Goal: Ask a question: Seek information or help from site administrators or community

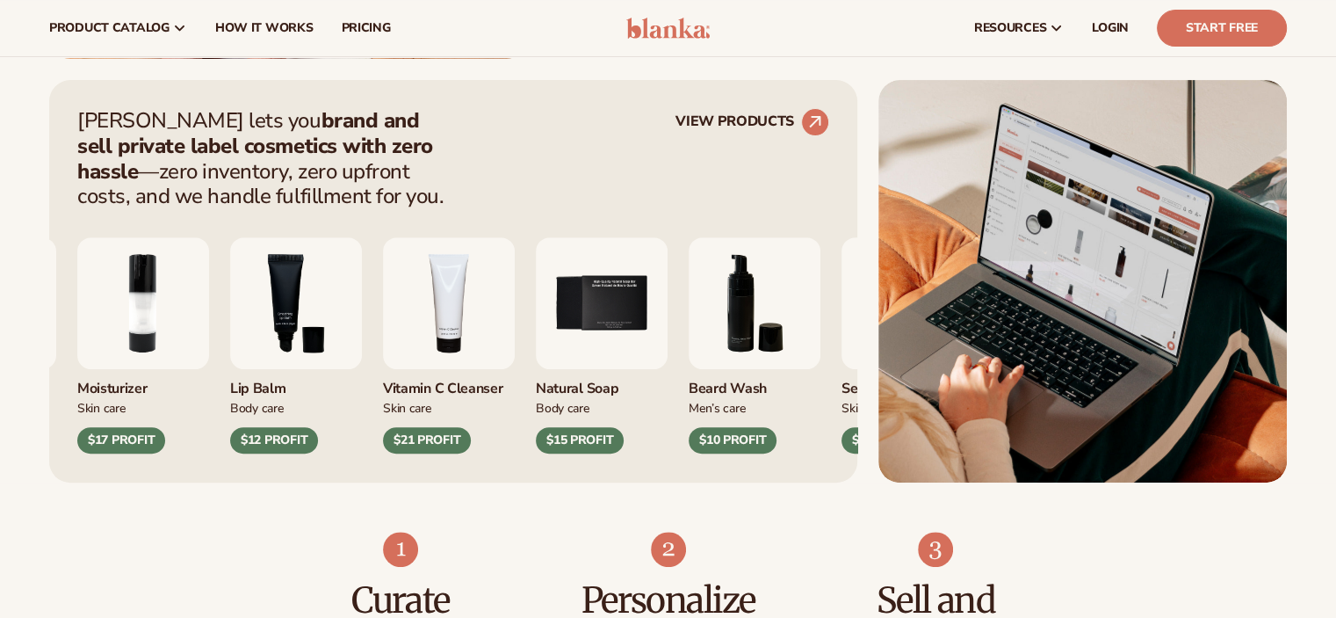
scroll to position [176, 0]
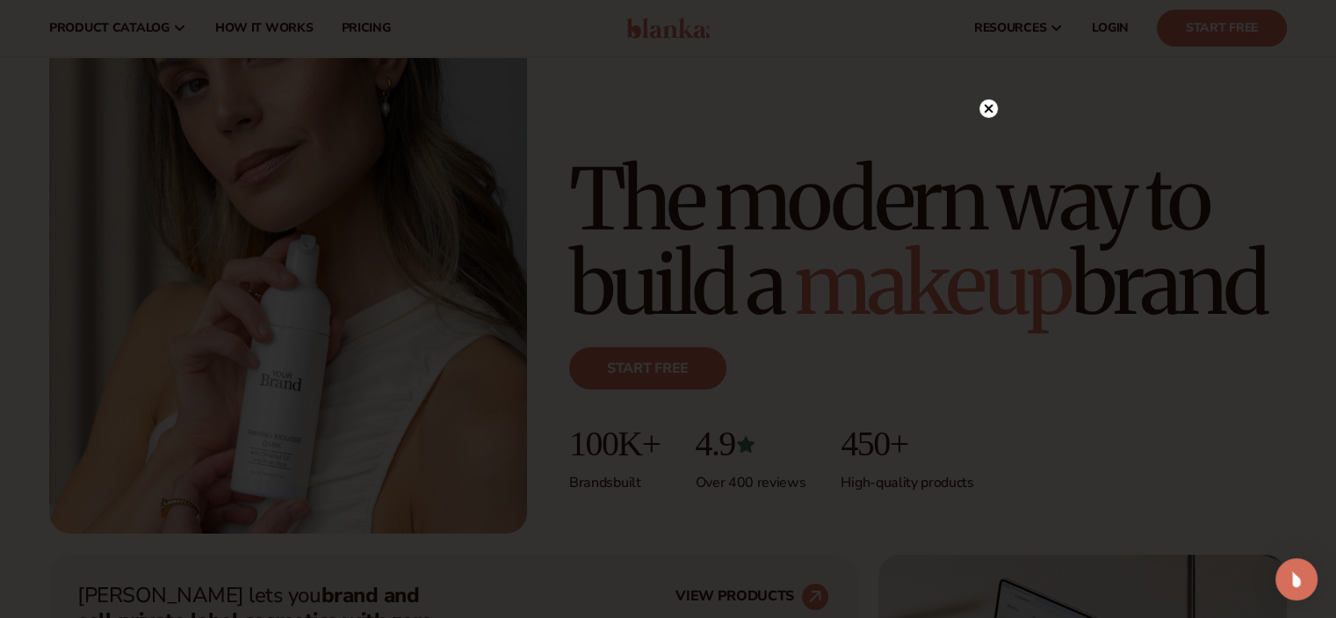
click at [987, 106] on icon at bounding box center [988, 109] width 9 height 9
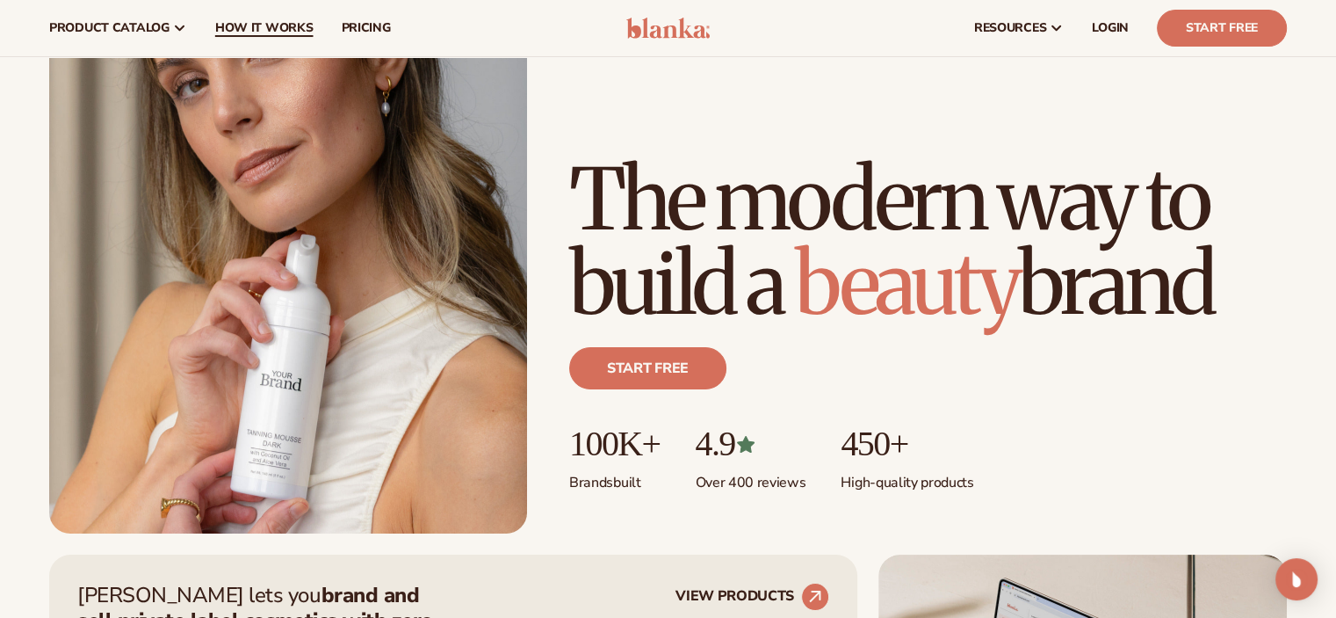
click at [244, 21] on span "How It Works" at bounding box center [264, 28] width 98 height 14
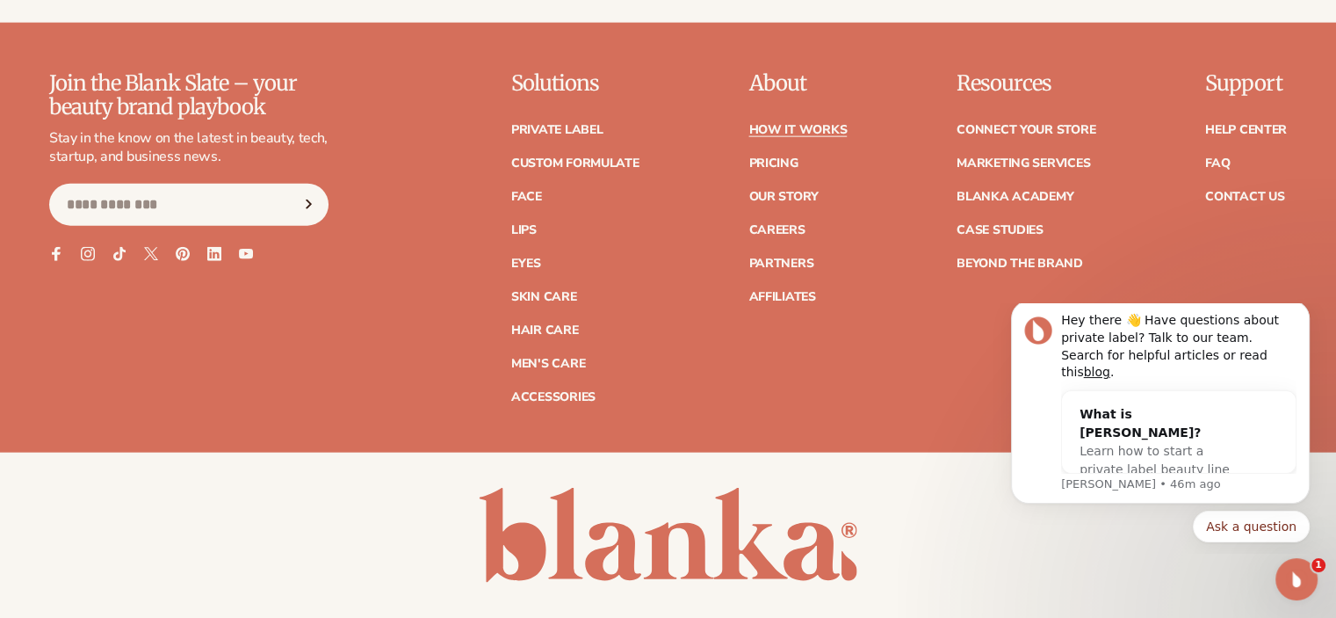
scroll to position [4204, 0]
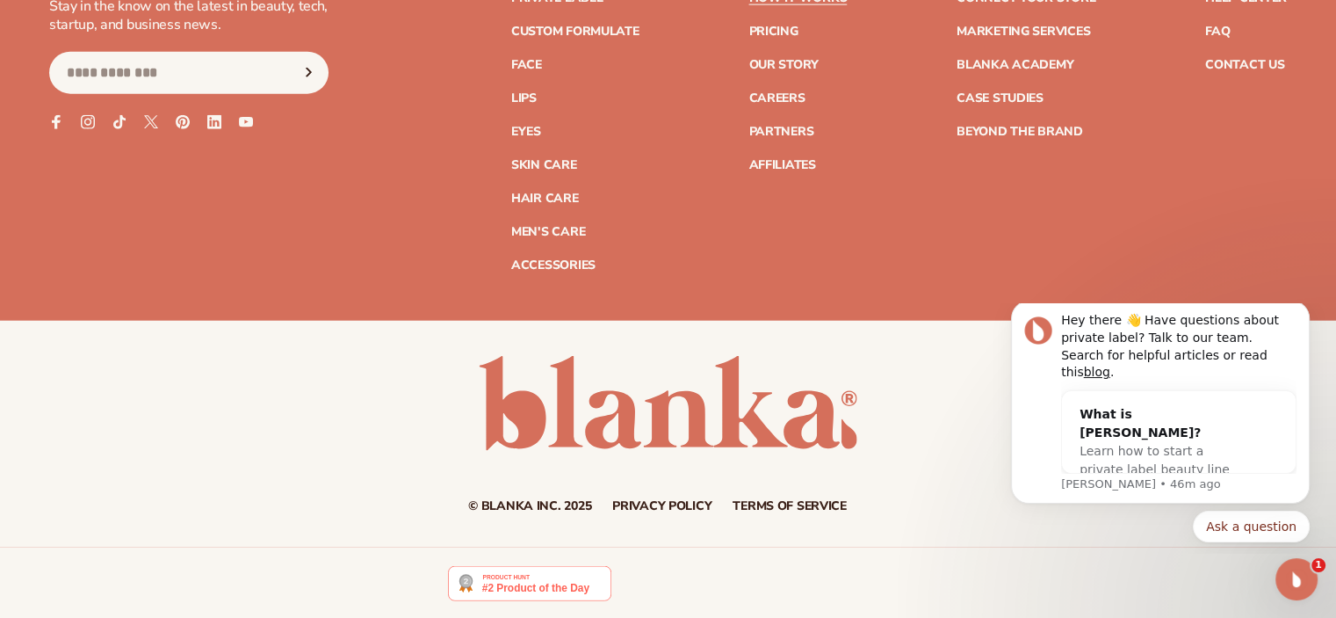
drag, startPoint x: 1346, startPoint y: 24, endPoint x: 206, endPoint y: 203, distance: 1153.4
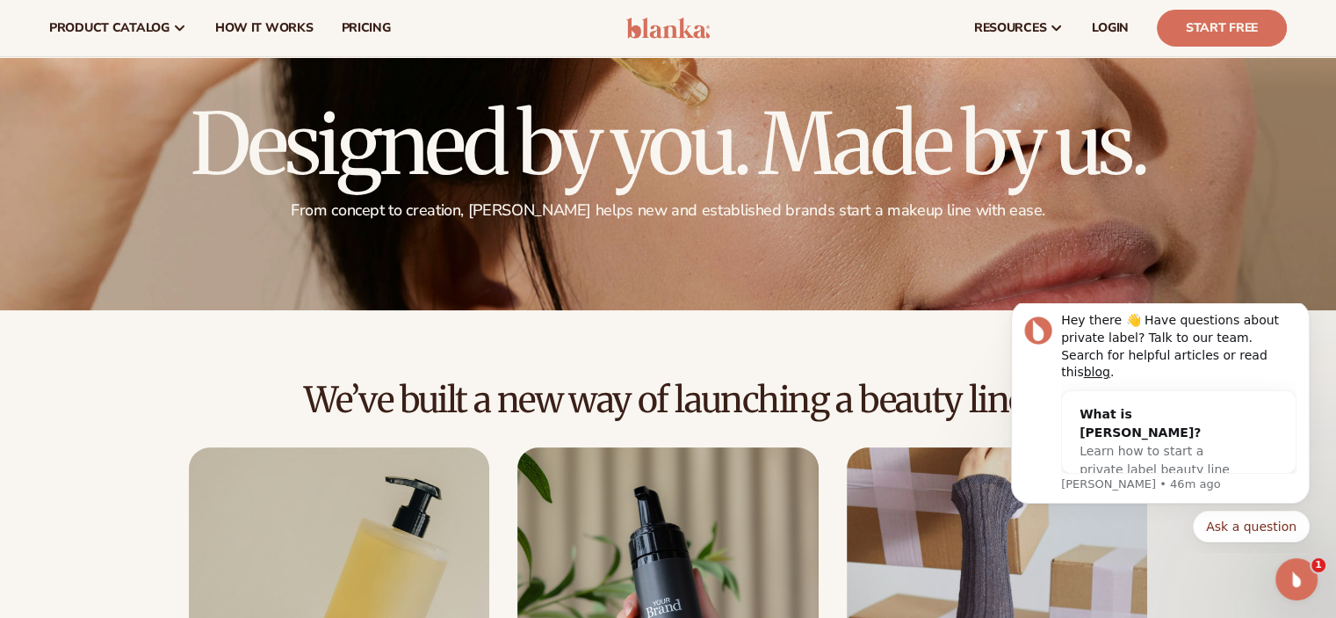
scroll to position [0, 0]
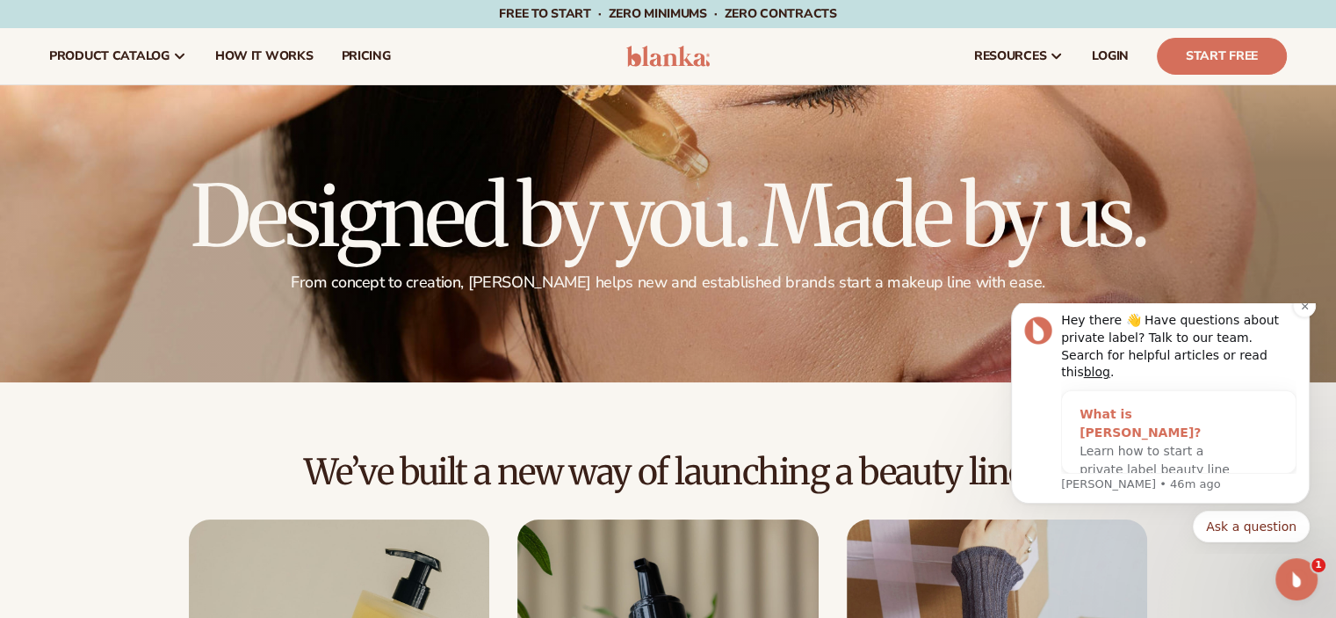
click at [1129, 420] on div "What is Blanka?" at bounding box center [1161, 423] width 163 height 37
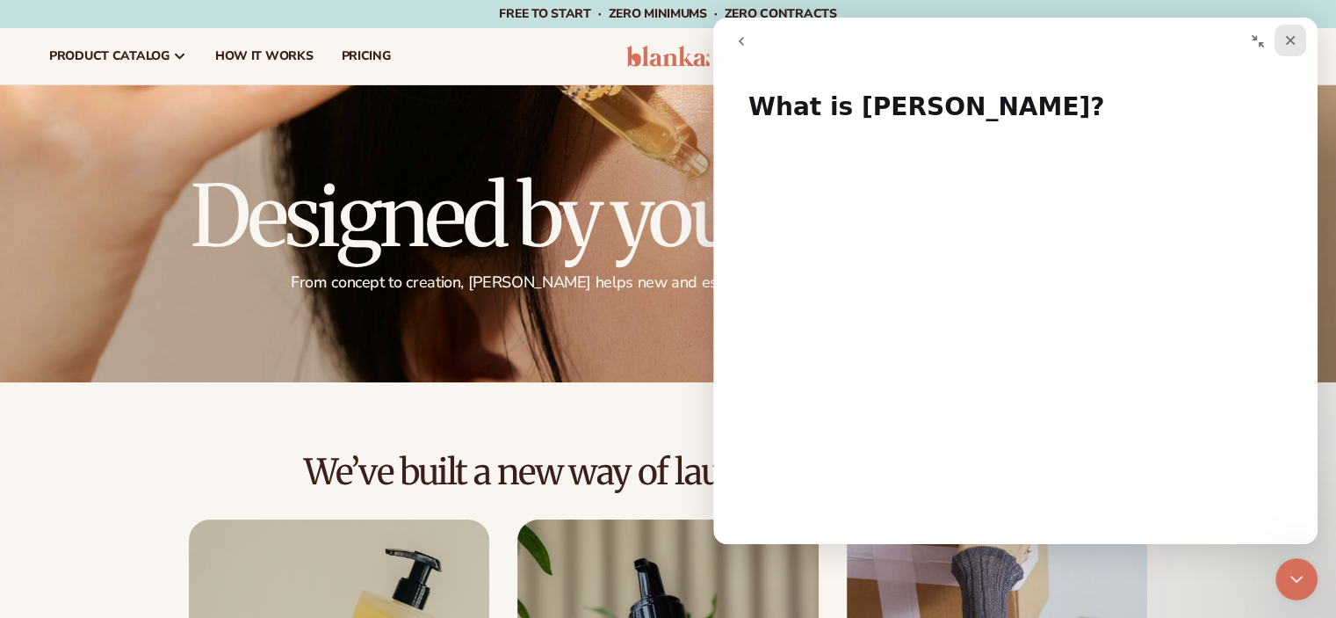
click at [1295, 48] on div "Close" at bounding box center [1291, 41] width 32 height 32
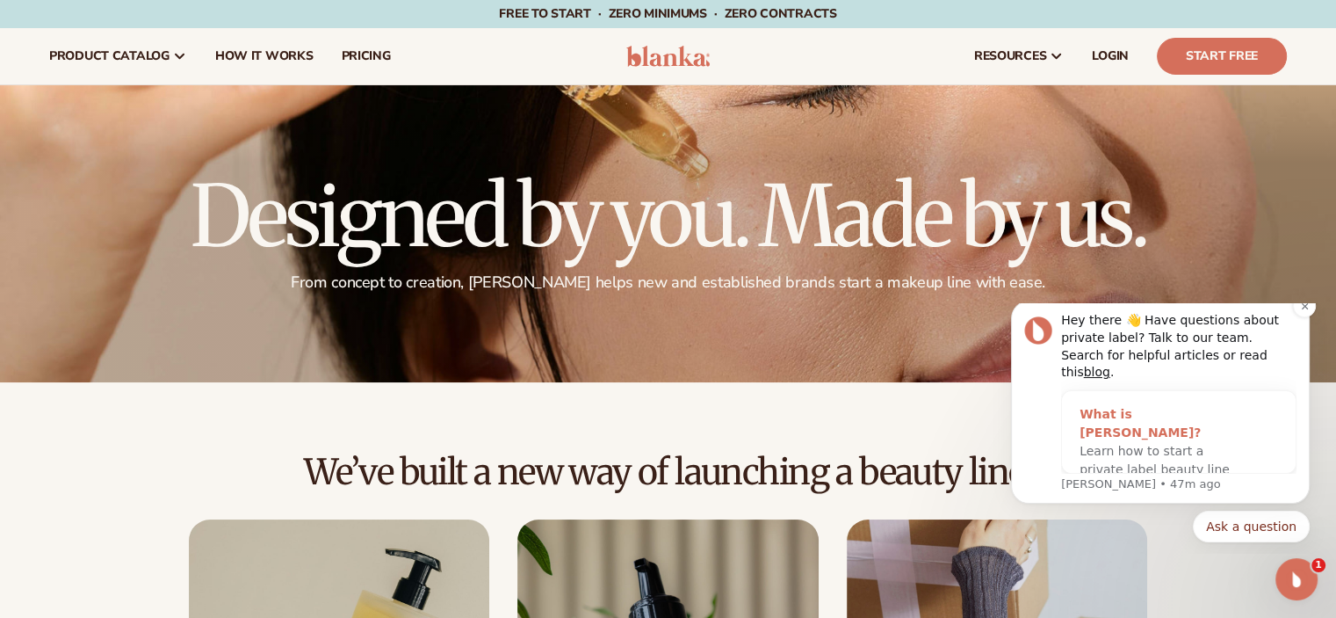
click at [1089, 449] on span "Learn how to start a private label beauty line with Blanka" at bounding box center [1155, 469] width 150 height 51
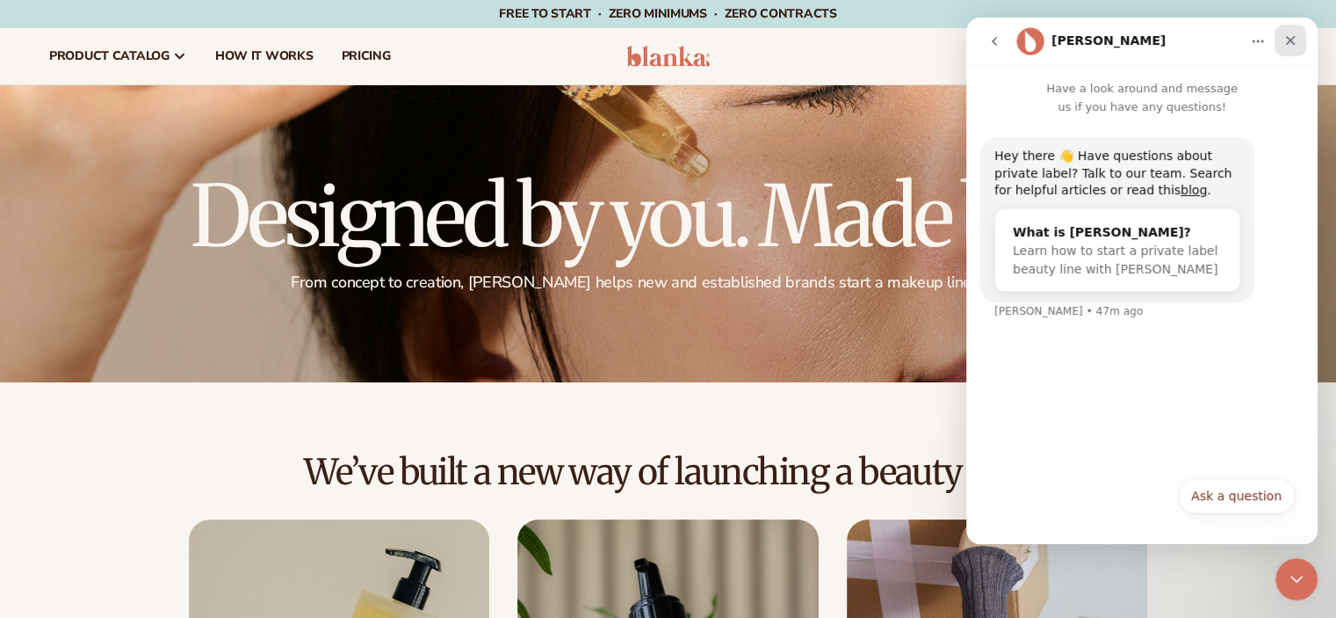
click at [1294, 45] on icon "Close" at bounding box center [1291, 41] width 10 height 10
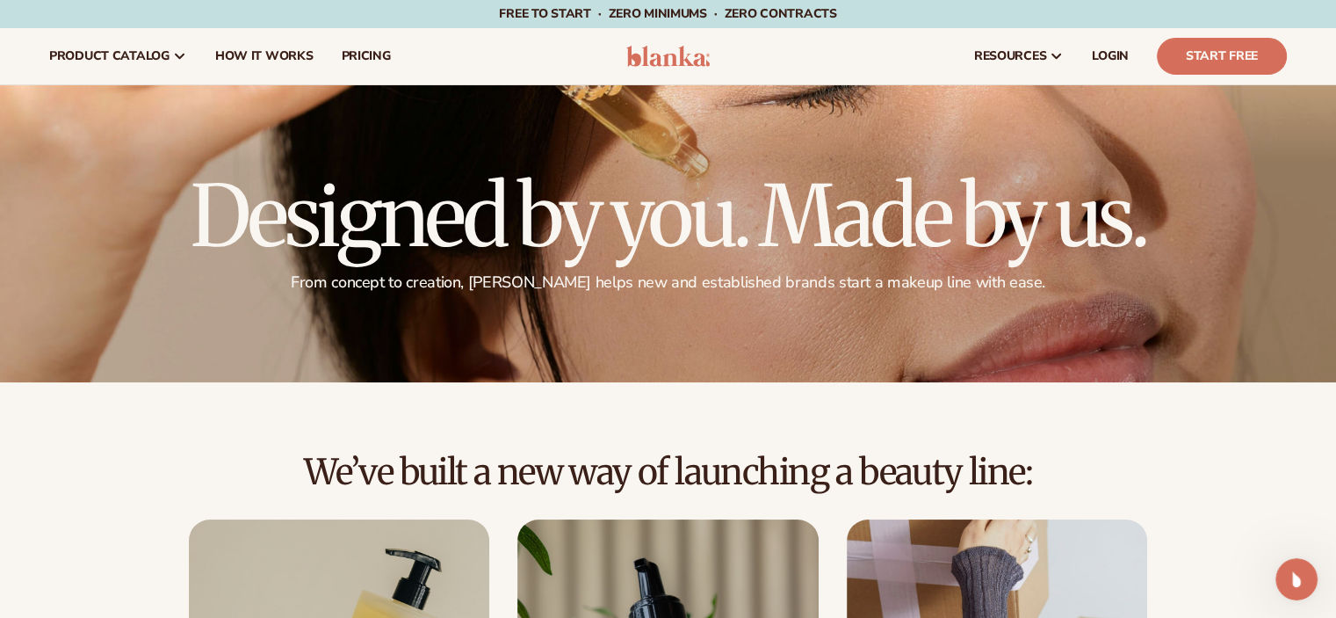
click at [1237, 495] on div "We’ve built a new way of launching a beauty line:" at bounding box center [668, 485] width 1238 height 67
click at [1297, 589] on icon "Open Intercom Messenger" at bounding box center [1294, 576] width 29 height 29
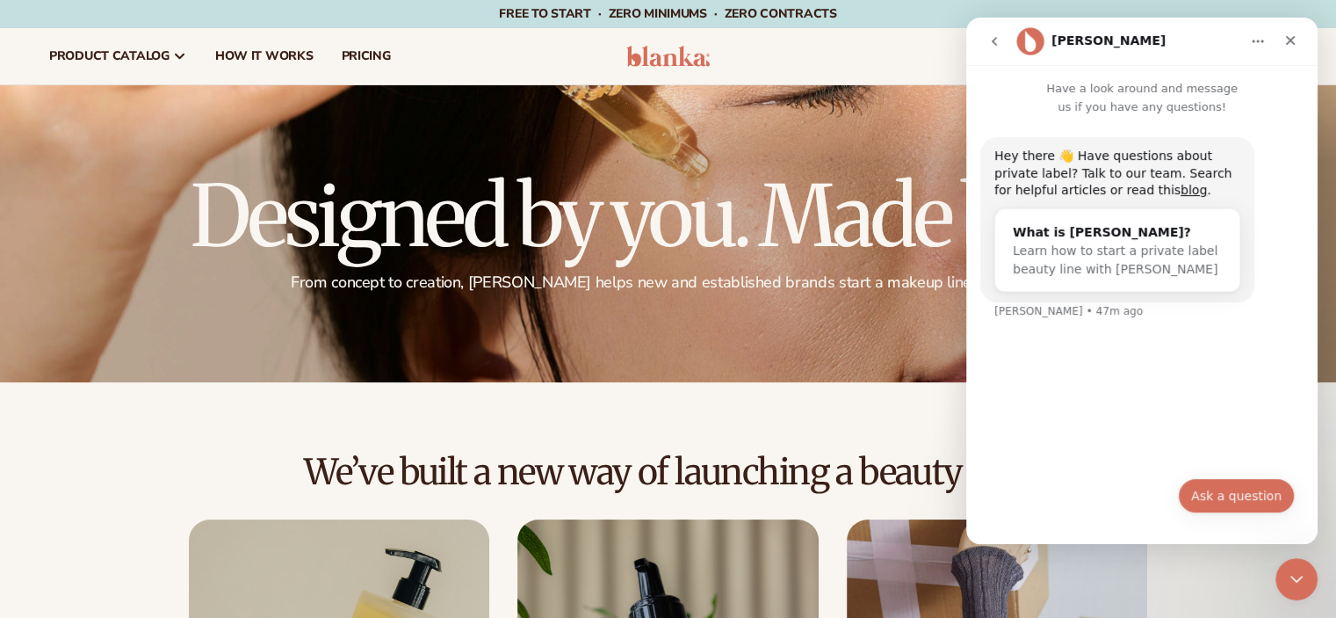
click at [1243, 495] on button "Ask a question" at bounding box center [1236, 495] width 117 height 35
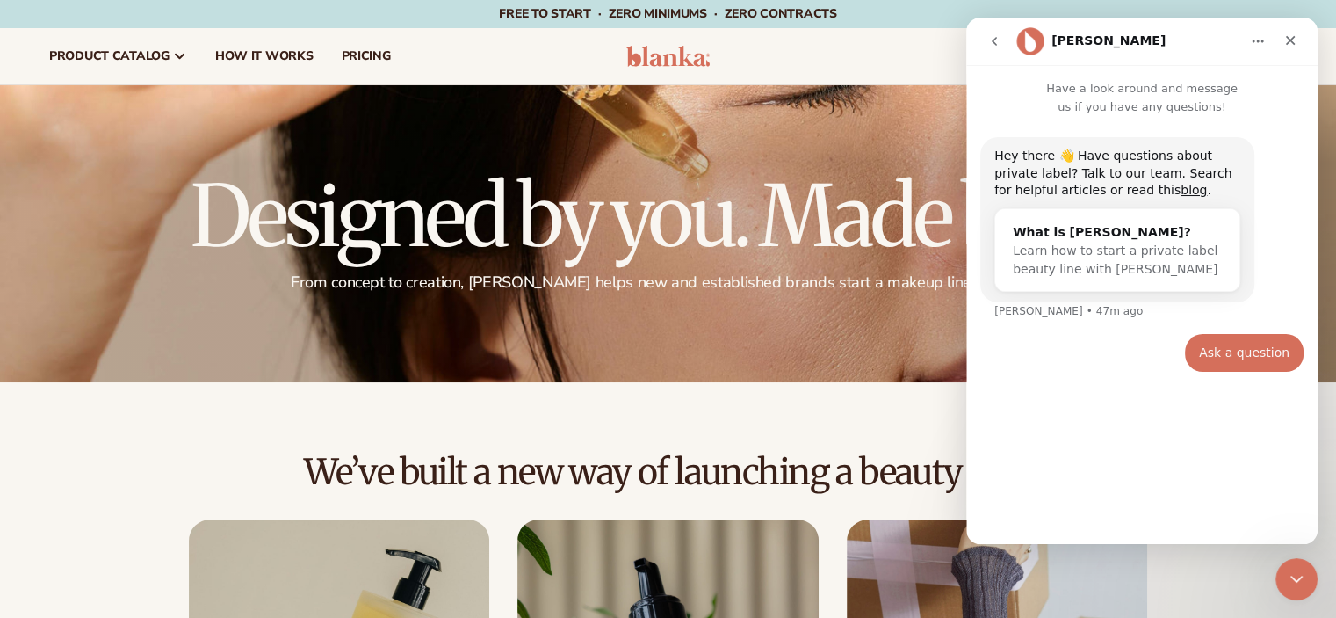
click at [1196, 401] on div "Hey there 👋 Have questions about private label? Talk to our team. Search for he…" at bounding box center [1141, 322] width 351 height 413
drag, startPoint x: 1030, startPoint y: 460, endPoint x: 1033, endPoint y: 481, distance: 20.4
click at [1033, 481] on div "Hey there 👋 Have questions about private label? Talk to our team. Search for he…" at bounding box center [1141, 322] width 351 height 413
click at [1125, 431] on input "Your email" at bounding box center [1141, 426] width 293 height 45
click at [1041, 412] on input "Your email" at bounding box center [1141, 426] width 293 height 45
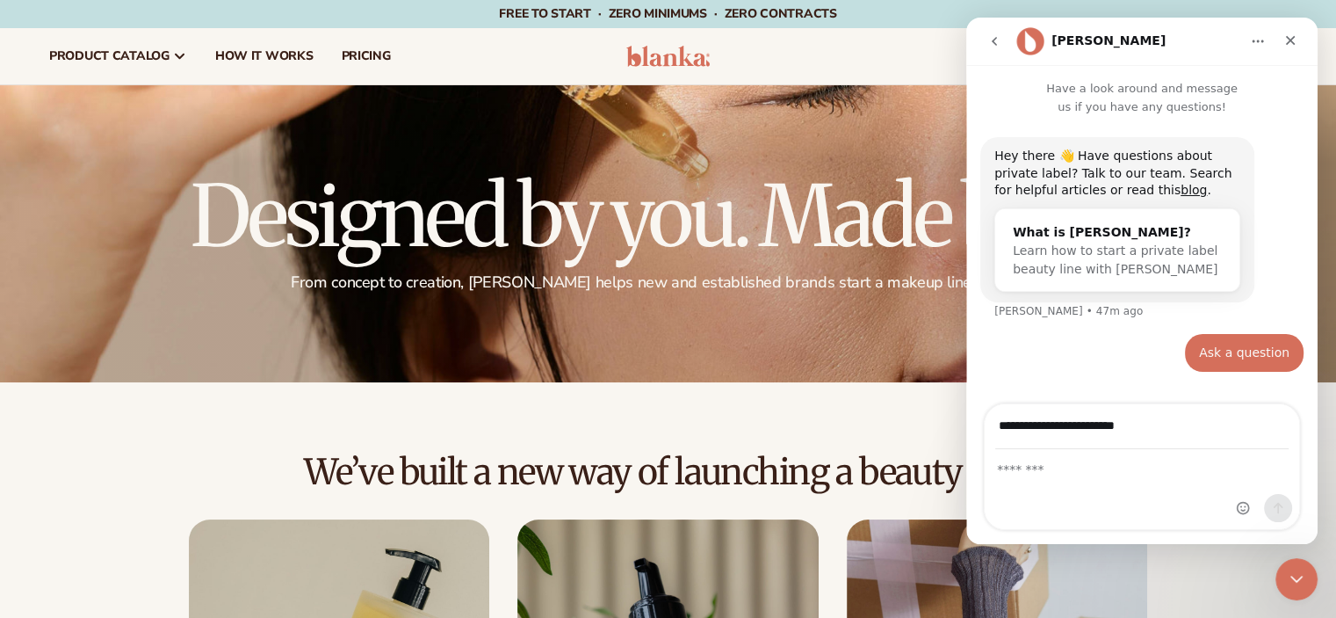
type input "**********"
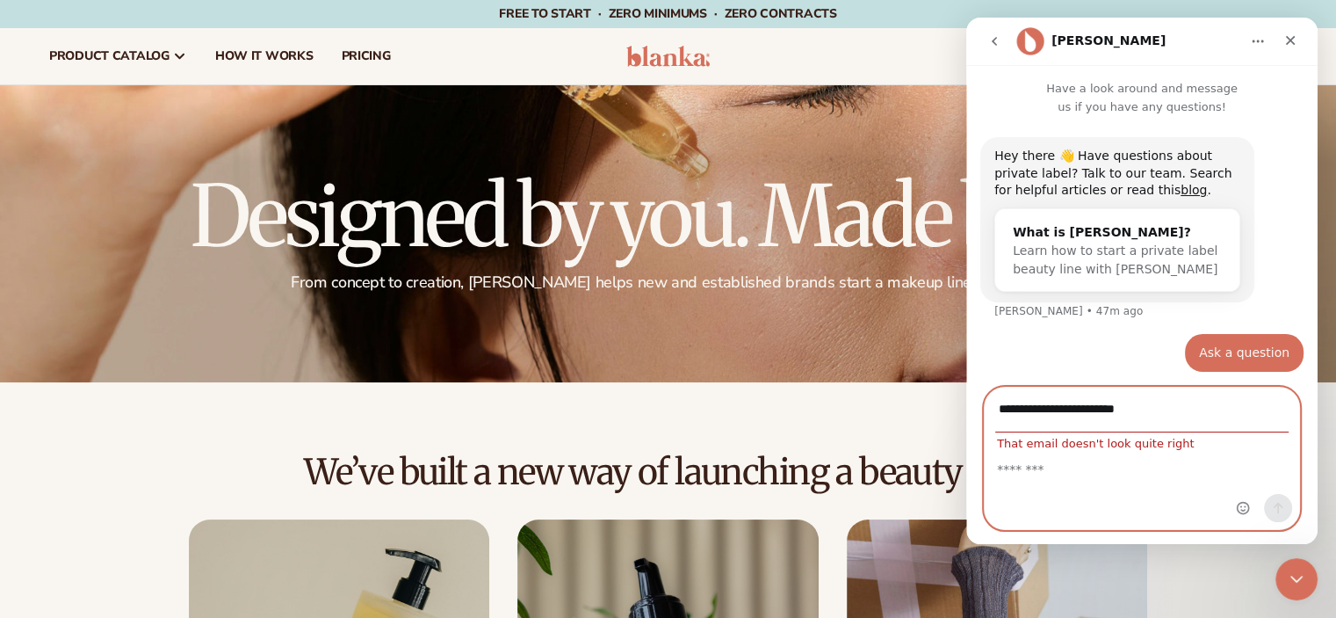
click at [1261, 44] on icon "Home" at bounding box center [1258, 41] width 14 height 14
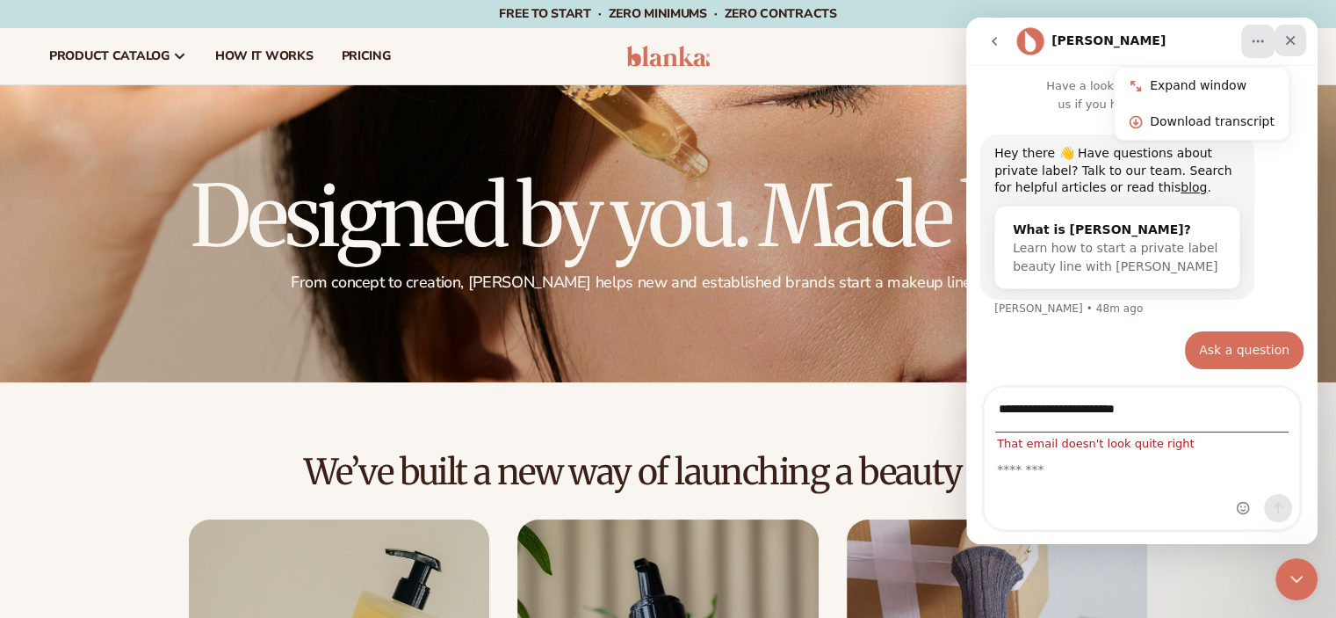
click at [1287, 47] on icon "Close" at bounding box center [1290, 40] width 14 height 14
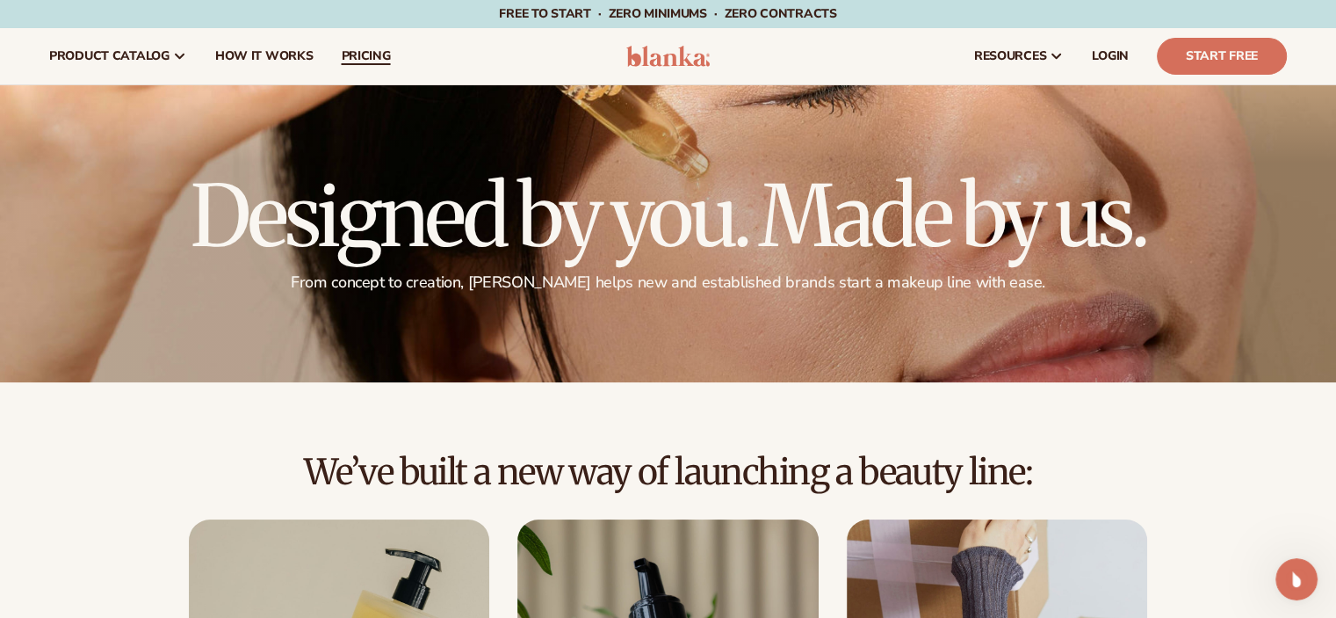
click at [372, 60] on span "pricing" at bounding box center [365, 56] width 49 height 14
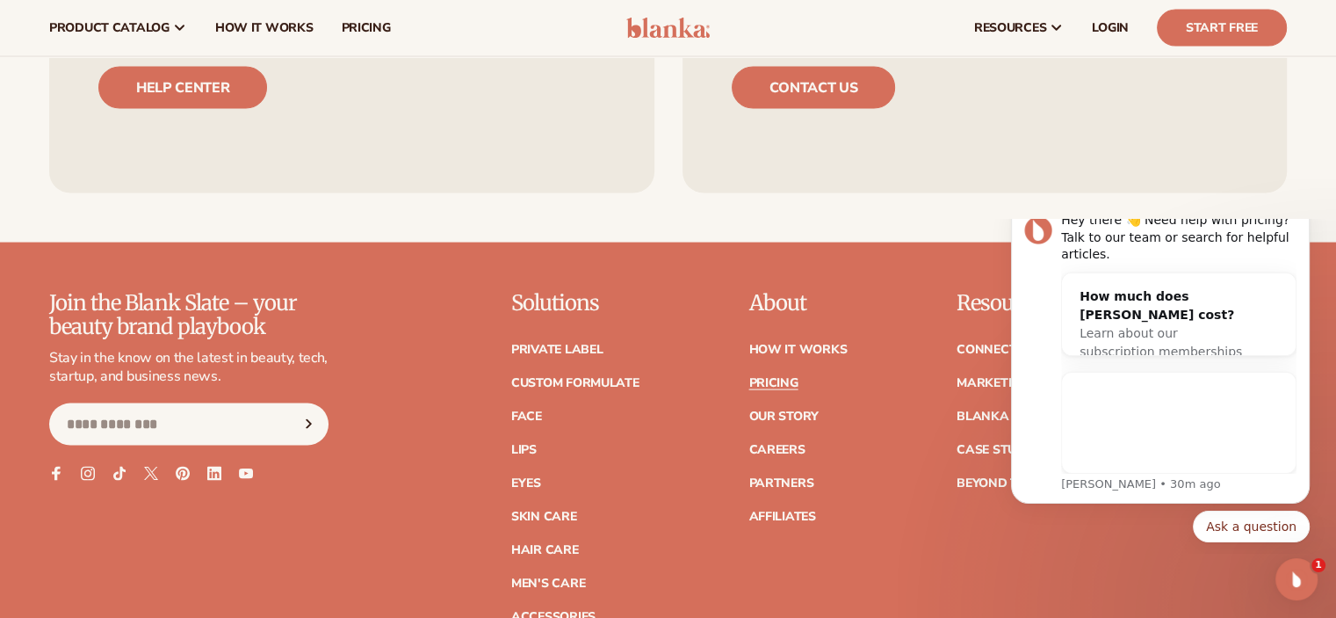
scroll to position [3141, 0]
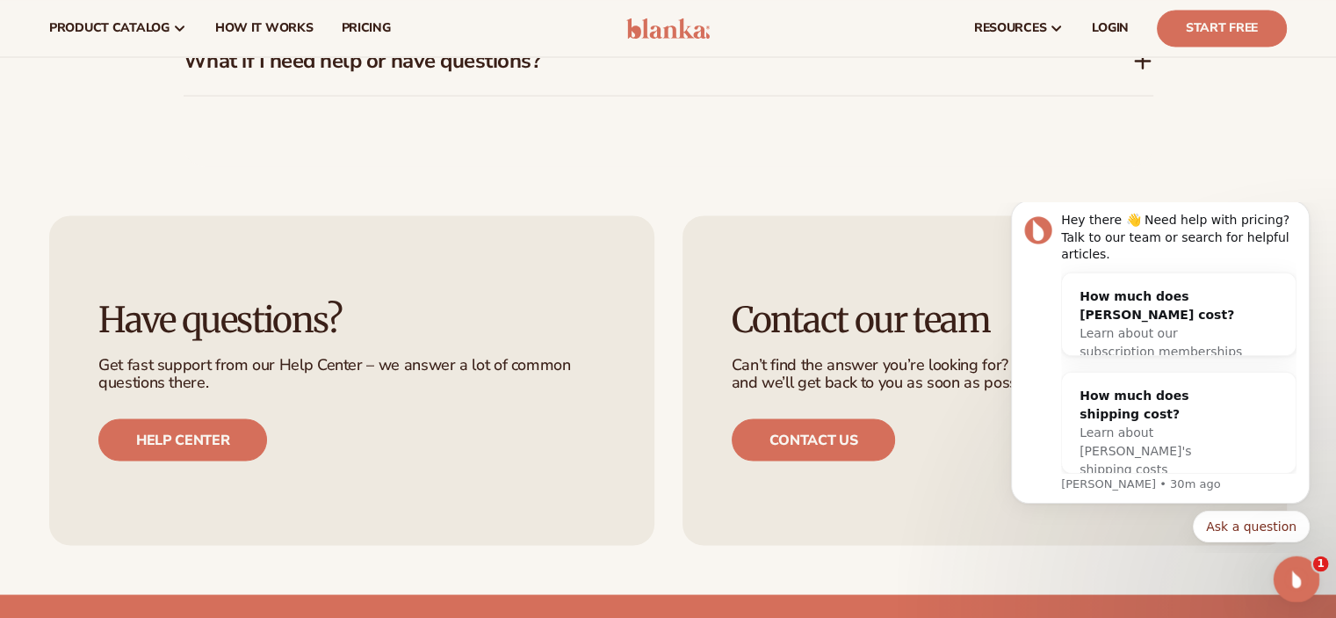
click at [1313, 577] on div "Open Intercom Messenger" at bounding box center [1294, 576] width 58 height 58
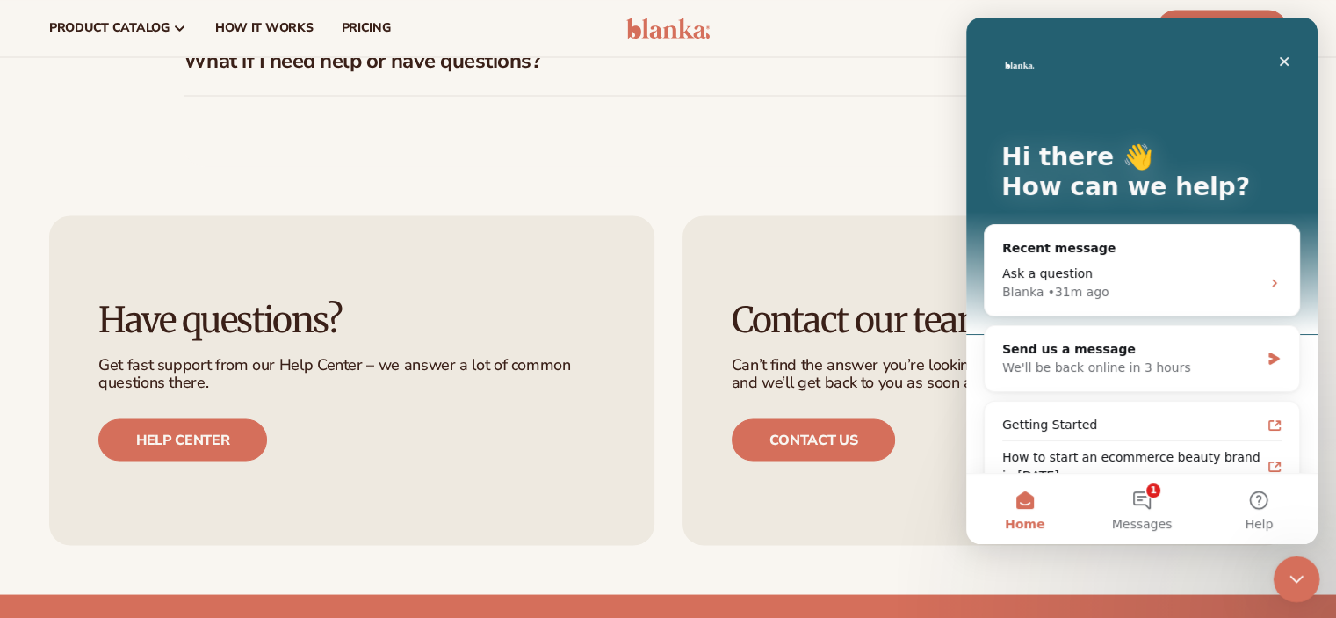
scroll to position [0, 0]
drag, startPoint x: 1298, startPoint y: 582, endPoint x: 2588, endPoint y: 813, distance: 1310.1
click at [1299, 584] on icon "Close Intercom Messenger" at bounding box center [1293, 576] width 21 height 21
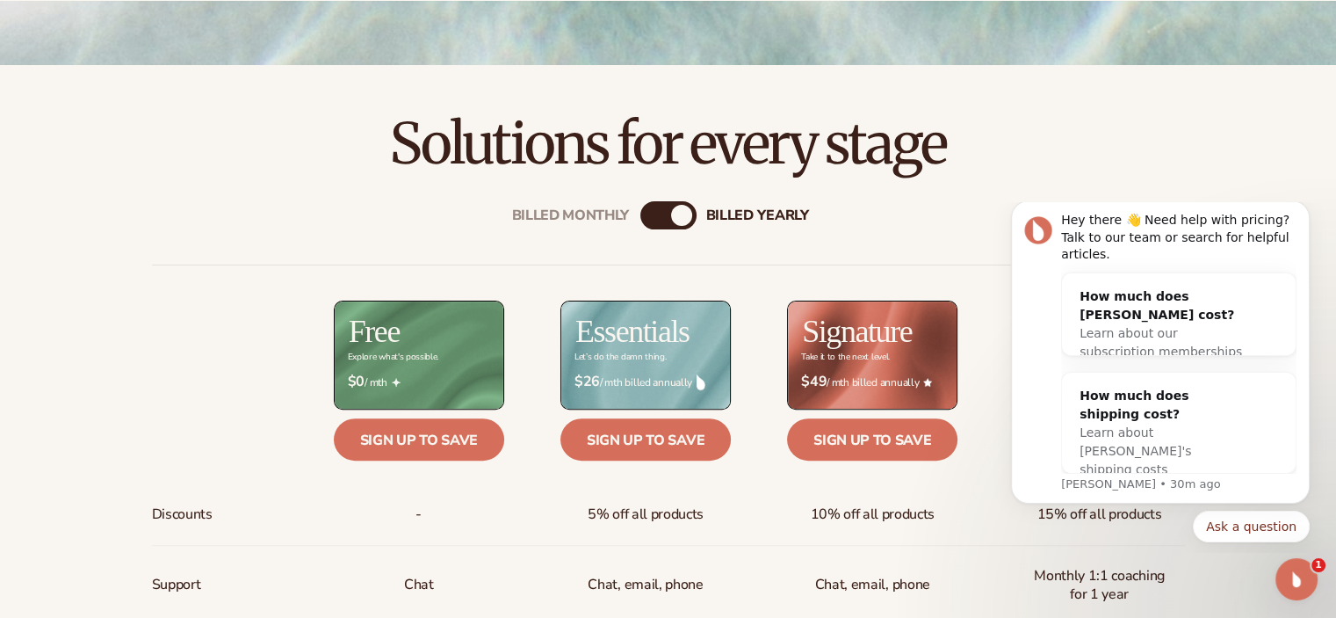
scroll to position [506, 0]
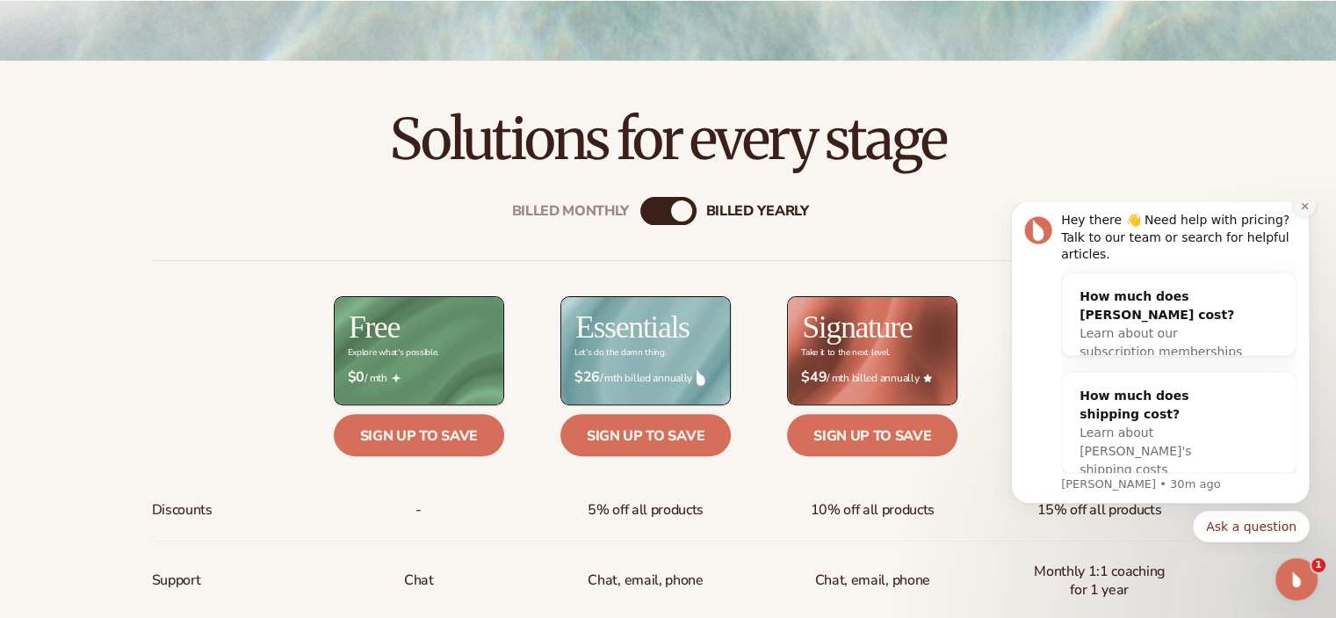
click at [1307, 211] on icon "Dismiss notification" at bounding box center [1305, 206] width 10 height 10
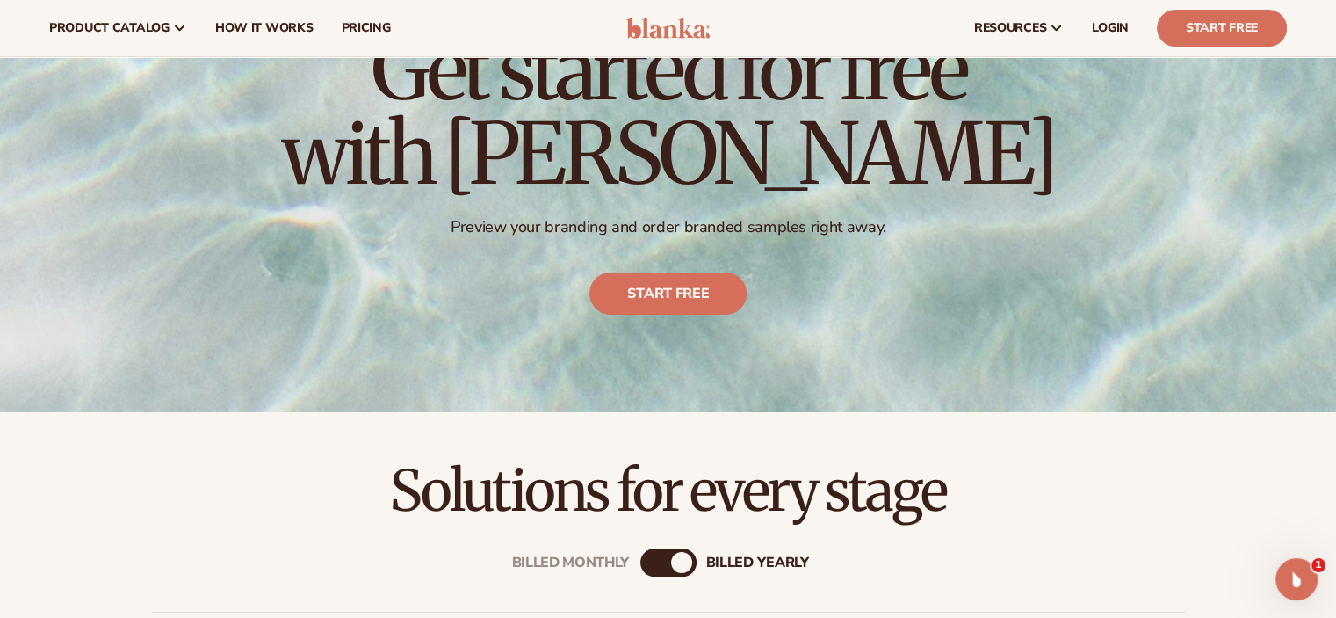
scroll to position [0, 0]
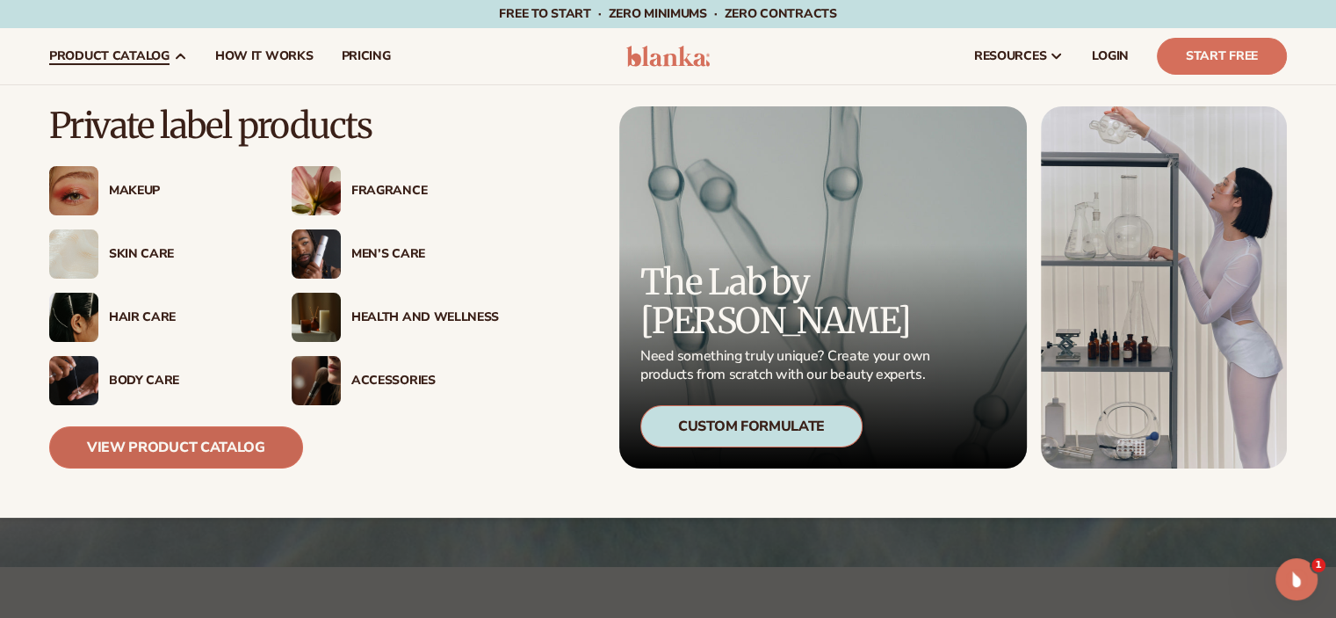
click at [206, 460] on link "View Product Catalog" at bounding box center [176, 447] width 254 height 42
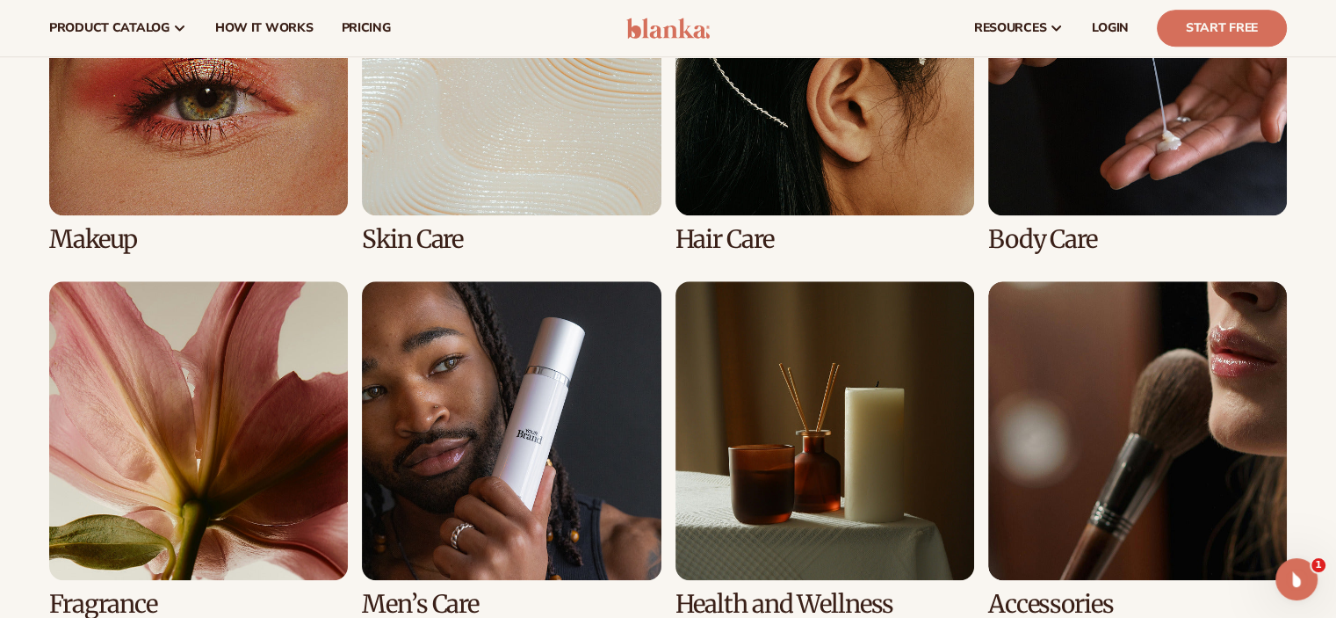
scroll to position [1400, 0]
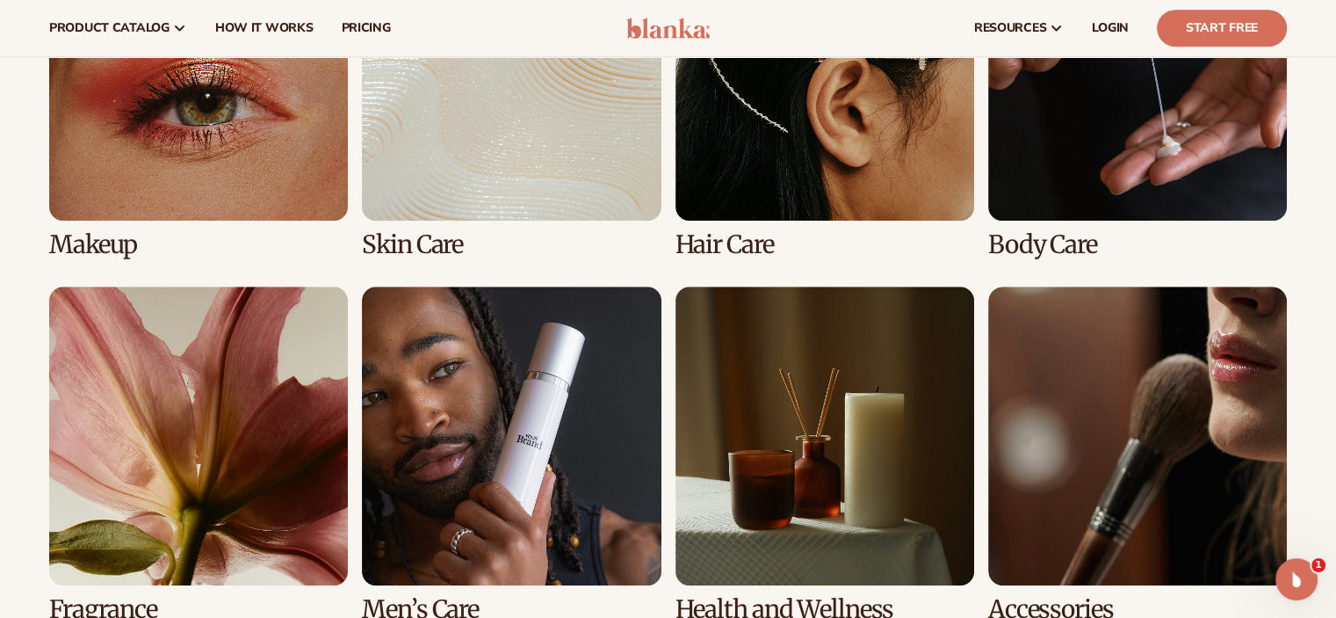
click at [487, 164] on link "2 / 8" at bounding box center [511, 90] width 299 height 336
click at [472, 170] on link "2 / 8" at bounding box center [511, 90] width 299 height 336
click at [446, 248] on link "2 / 8" at bounding box center [511, 90] width 299 height 336
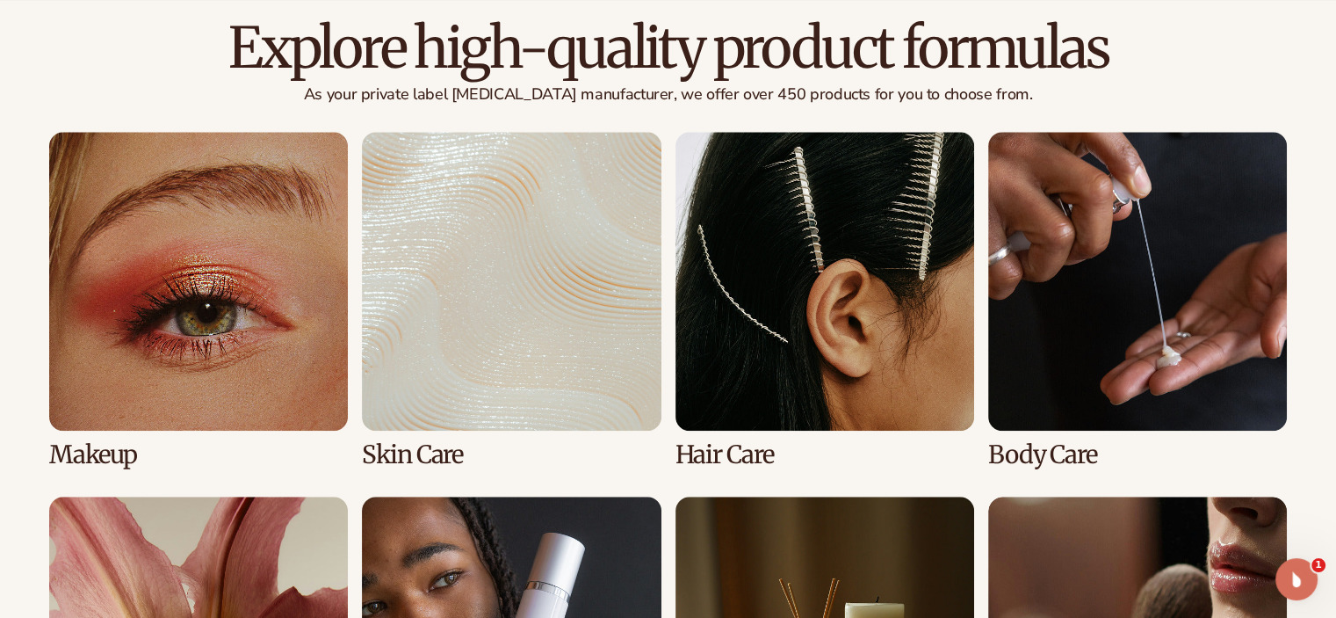
scroll to position [1465, 0]
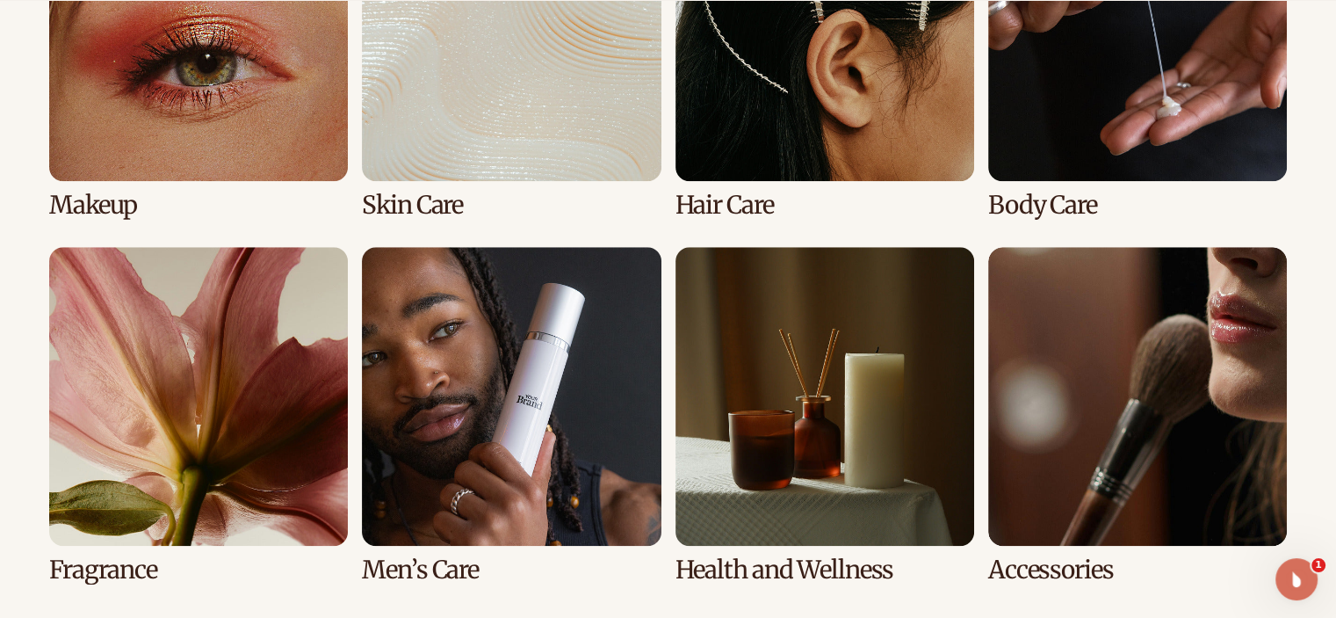
click at [750, 213] on link "3 / 8" at bounding box center [825, 50] width 299 height 336
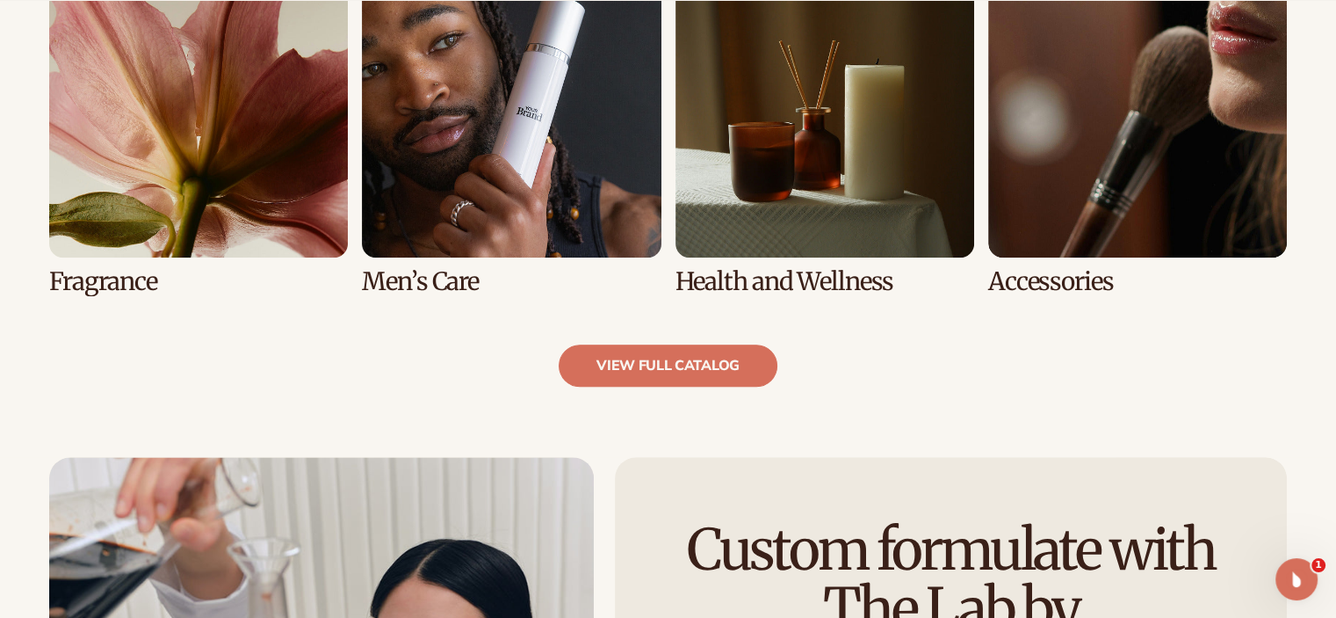
scroll to position [1757, 0]
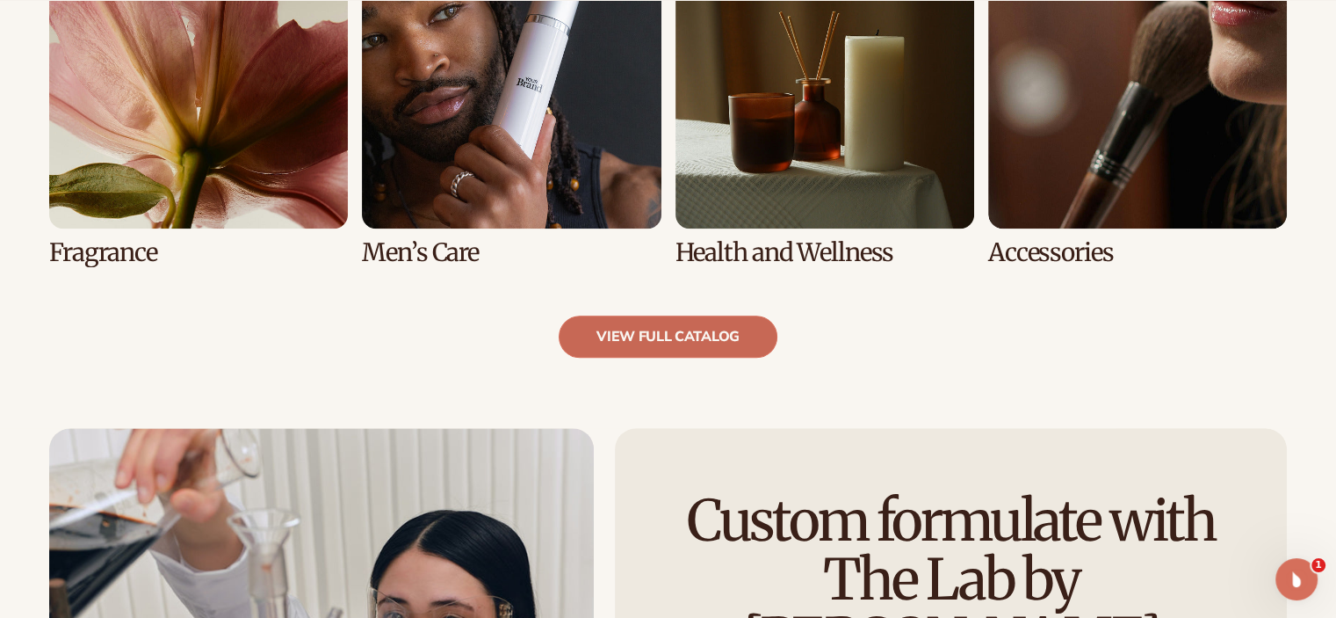
click at [686, 344] on link "view full catalog" at bounding box center [668, 336] width 219 height 42
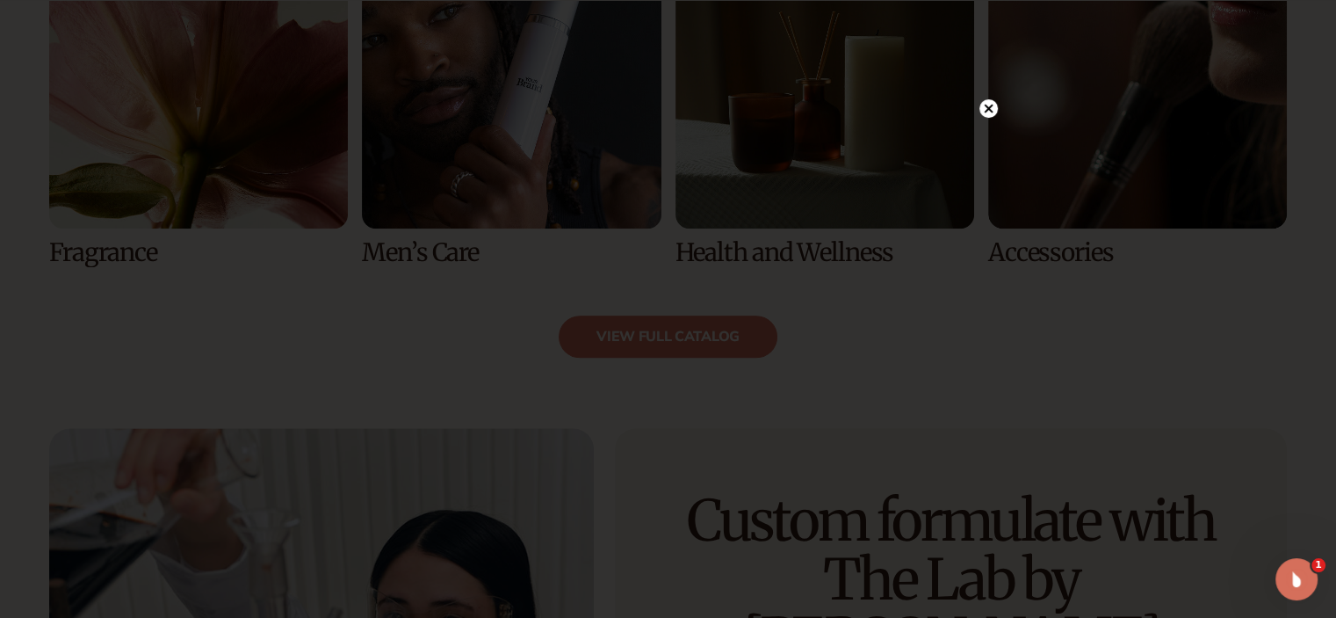
click at [992, 114] on circle at bounding box center [988, 108] width 18 height 18
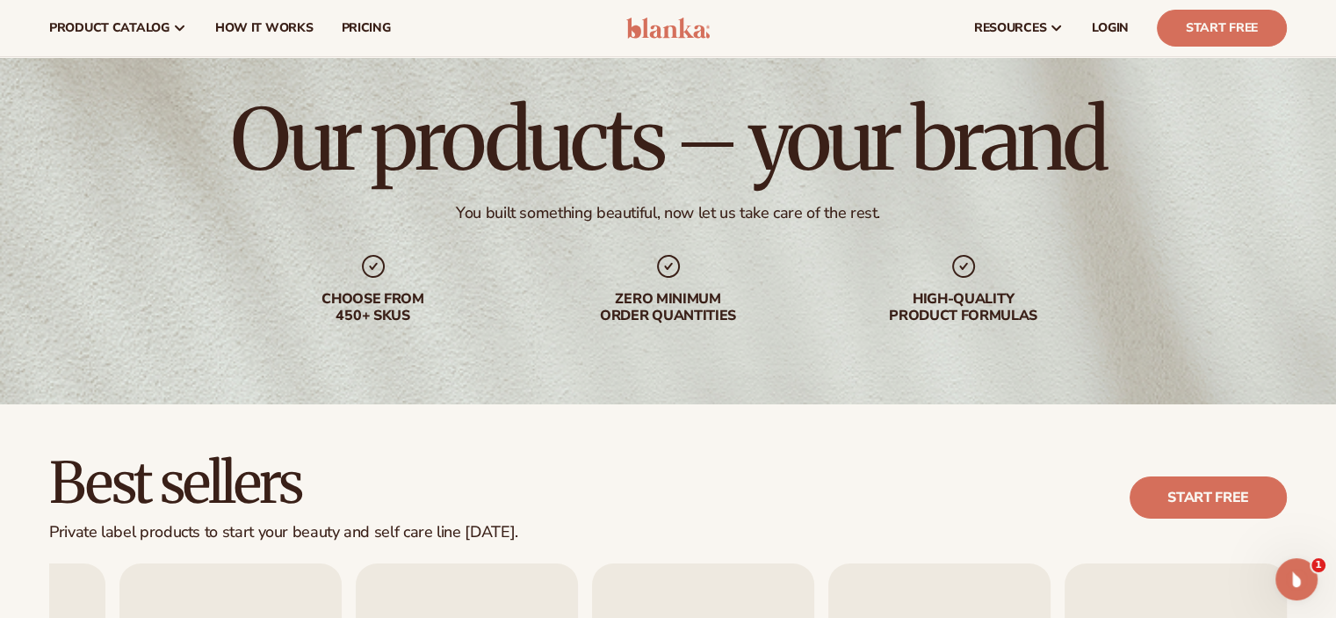
scroll to position [0, 0]
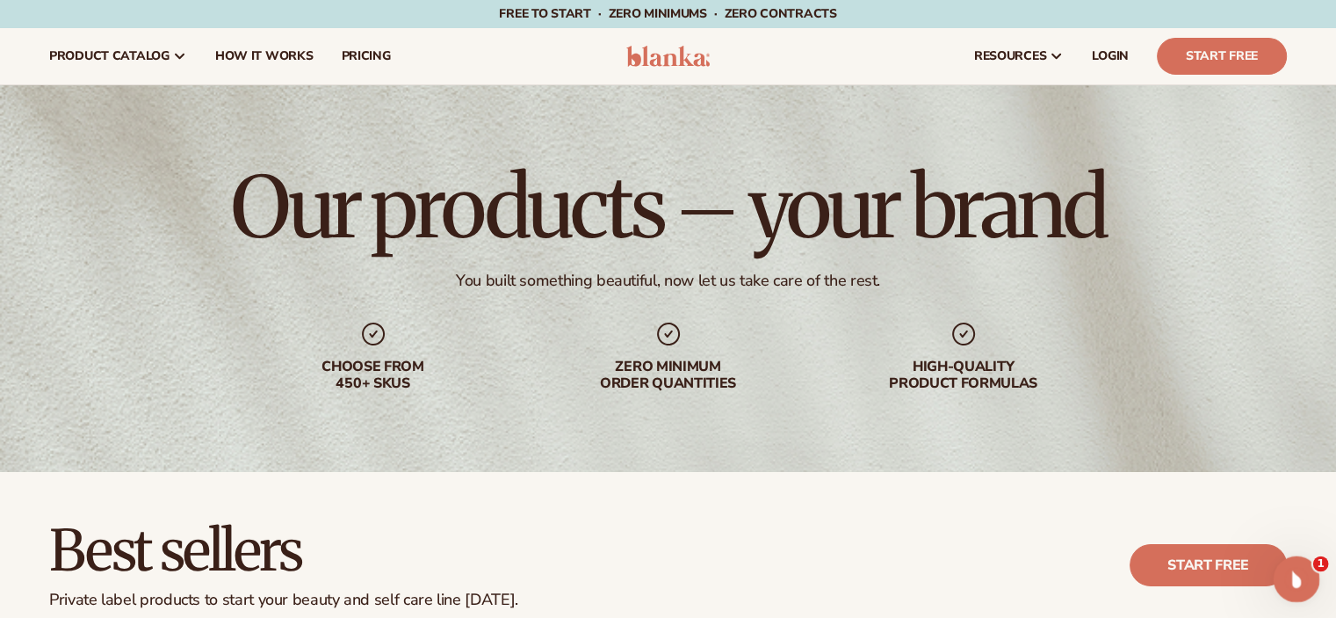
click at [1313, 582] on div "Open Intercom Messenger" at bounding box center [1294, 576] width 58 height 58
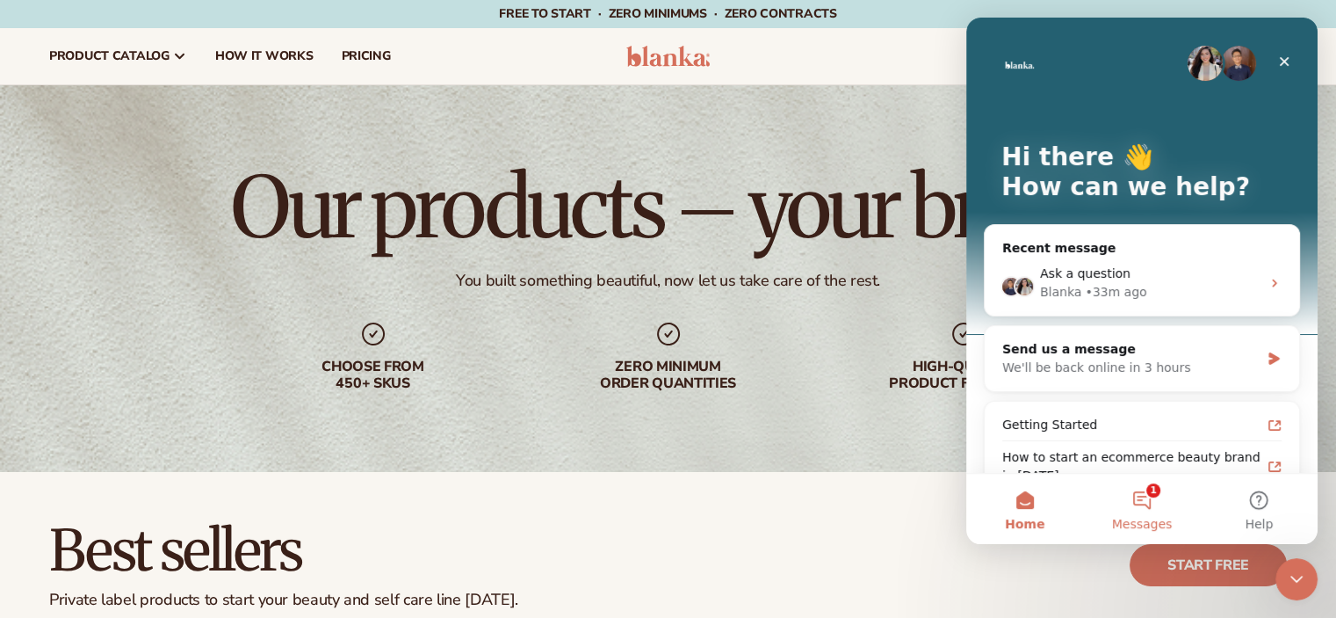
drag, startPoint x: 1131, startPoint y: 498, endPoint x: 1138, endPoint y: 505, distance: 9.3
click at [1138, 505] on button "1 Messages" at bounding box center [1141, 508] width 117 height 70
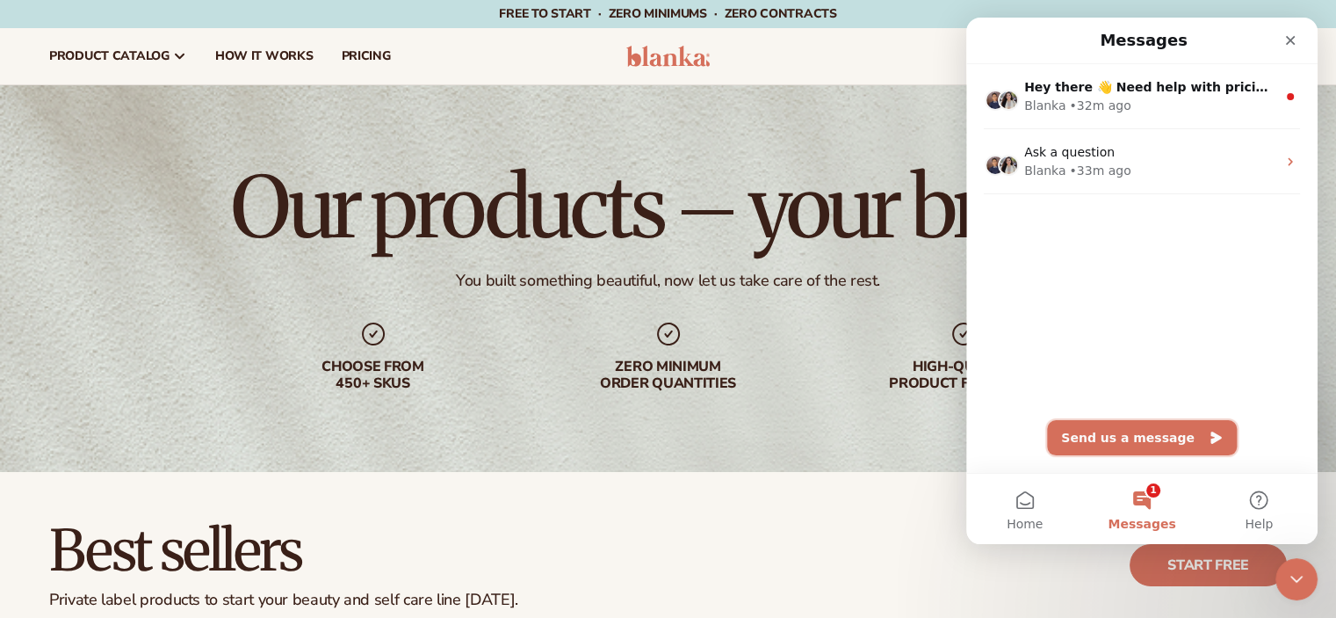
click at [1188, 437] on button "Send us a message" at bounding box center [1142, 437] width 190 height 35
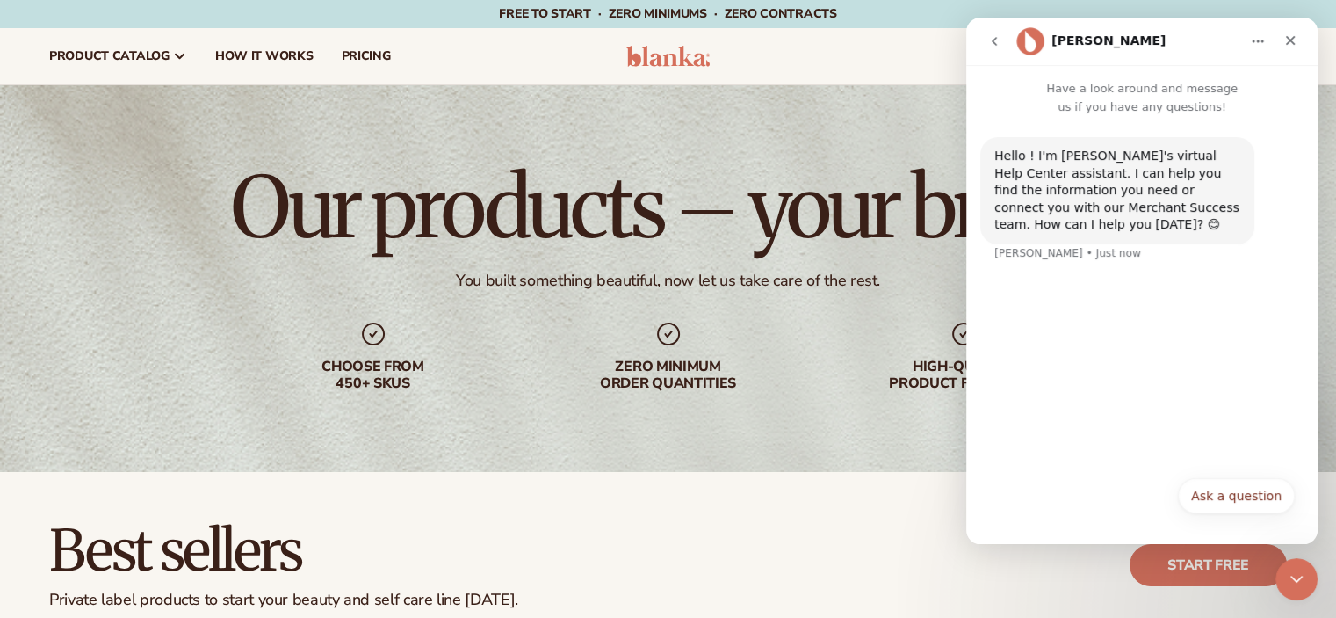
click at [1034, 330] on div "Hello ! I'm [PERSON_NAME]'s virtual Help Center assistant. I can help you find …" at bounding box center [1141, 291] width 351 height 351
click at [1032, 510] on div "Ask a question Ask a question" at bounding box center [1142, 501] width 306 height 46
drag, startPoint x: 1073, startPoint y: 312, endPoint x: 1033, endPoint y: 212, distance: 108.0
click at [1073, 310] on div "Hello ! I'm [PERSON_NAME]'s virtual Help Center assistant. I can help you find …" at bounding box center [1141, 291] width 351 height 351
drag, startPoint x: 1090, startPoint y: 248, endPoint x: 1273, endPoint y: 466, distance: 285.0
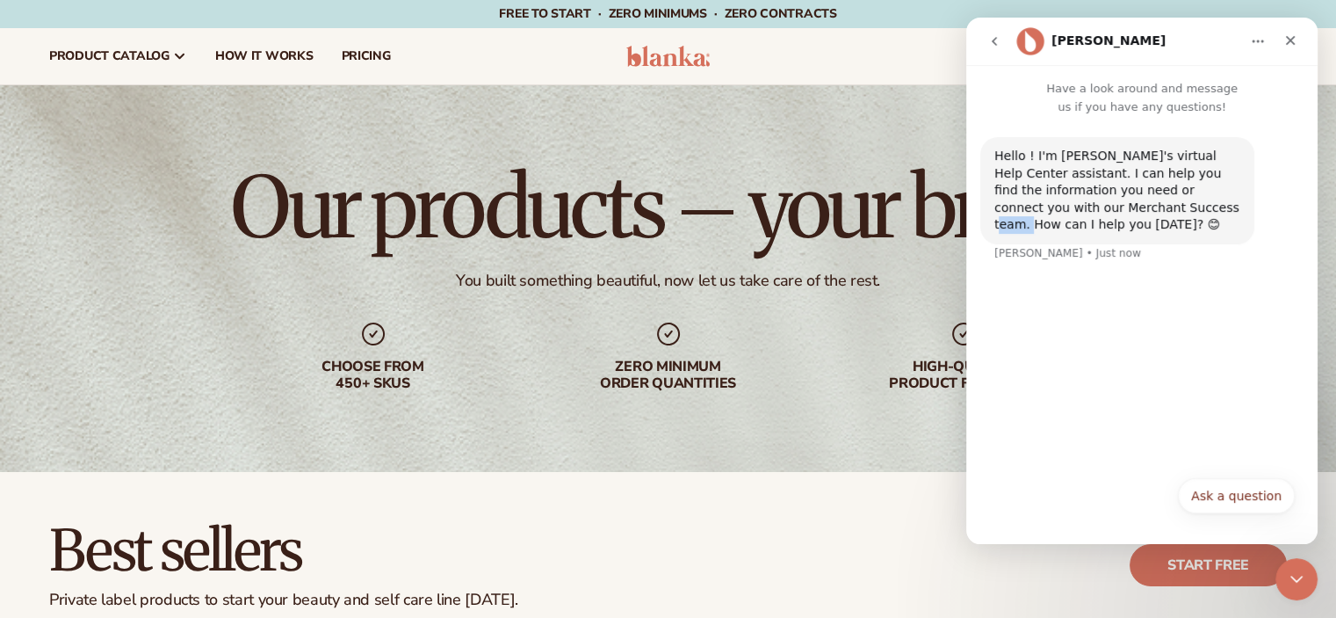
click at [1142, 290] on div "Hello ! I'm Blanka's virtual Help Center assistant. I can help you find the inf…" at bounding box center [1141, 291] width 351 height 351
click at [1225, 508] on button "Ask a question" at bounding box center [1236, 495] width 117 height 35
click at [1162, 380] on div "Hello ! I'm Blanka's virtual Help Center assistant. I can help you find the inf…" at bounding box center [1141, 322] width 351 height 413
click at [1069, 223] on div "Hello ! I'm Blanka's virtual Help Center assistant. I can help you find the inf…" at bounding box center [1117, 190] width 274 height 107
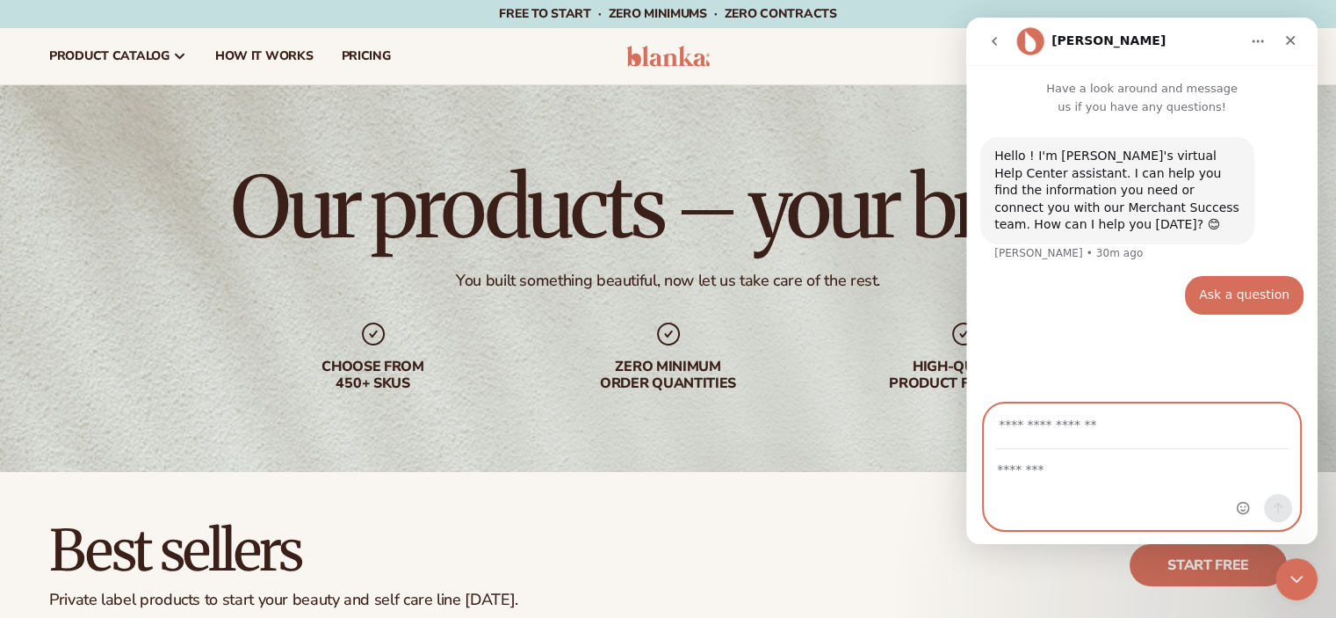
drag, startPoint x: 1093, startPoint y: 460, endPoint x: 1102, endPoint y: 463, distance: 9.2
click at [1095, 460] on textarea "Message…" at bounding box center [1142, 465] width 314 height 30
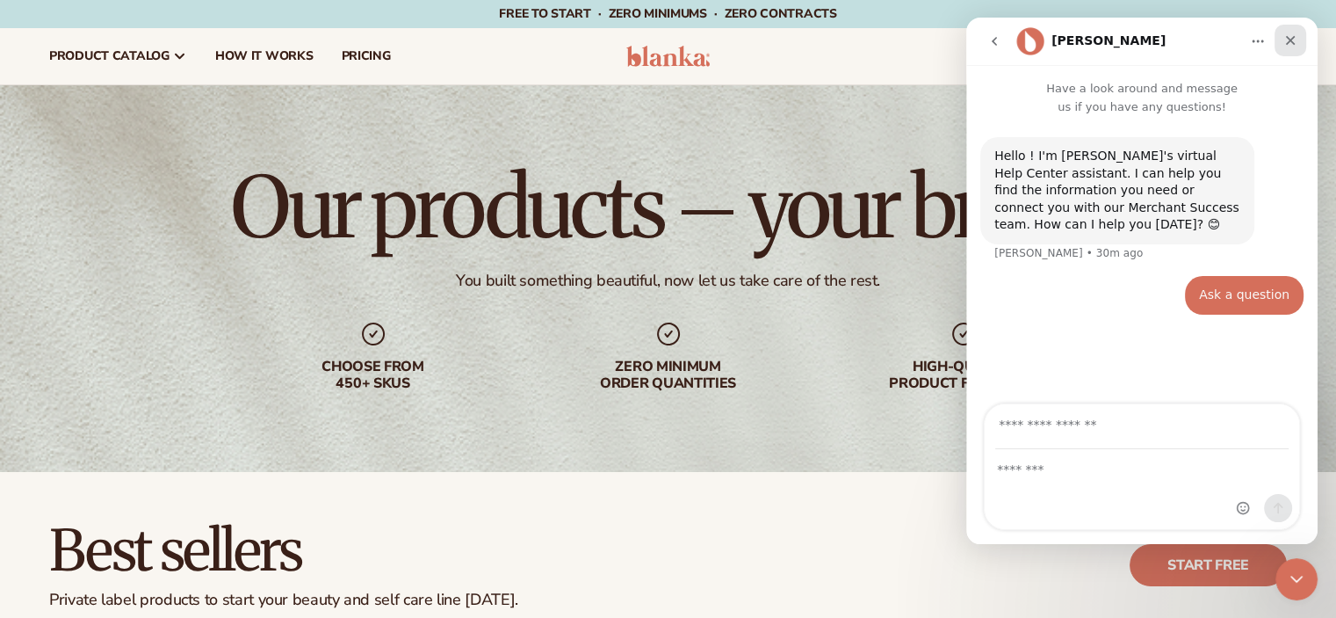
click at [1295, 52] on div "Close" at bounding box center [1291, 41] width 32 height 32
